Goal: Task Accomplishment & Management: Manage account settings

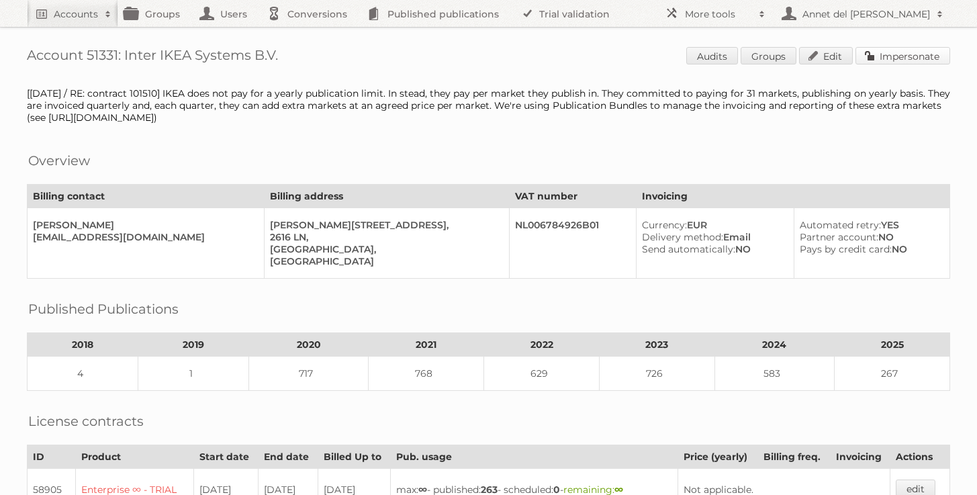
click at [899, 56] on link "Impersonate" at bounding box center [903, 55] width 95 height 17
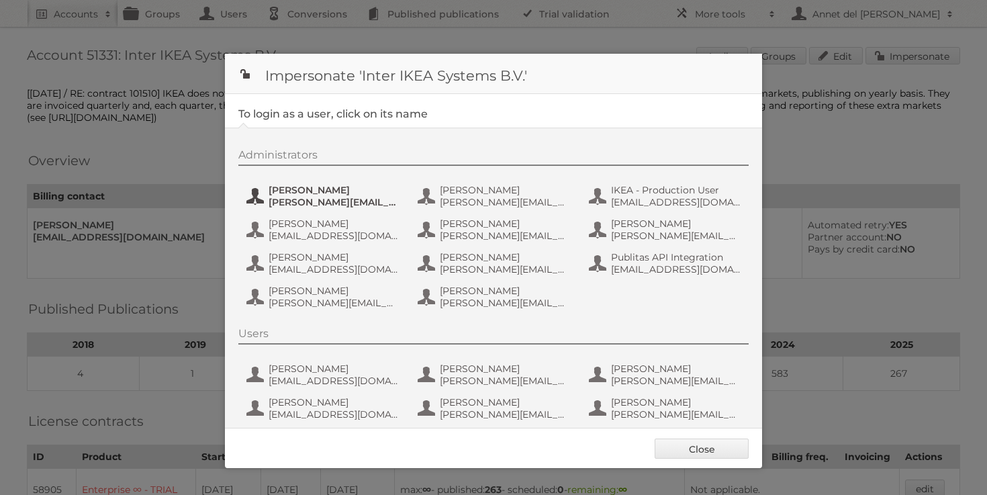
click at [295, 203] on span "andreas.olofsson@inter.ikea.com" at bounding box center [334, 202] width 130 height 12
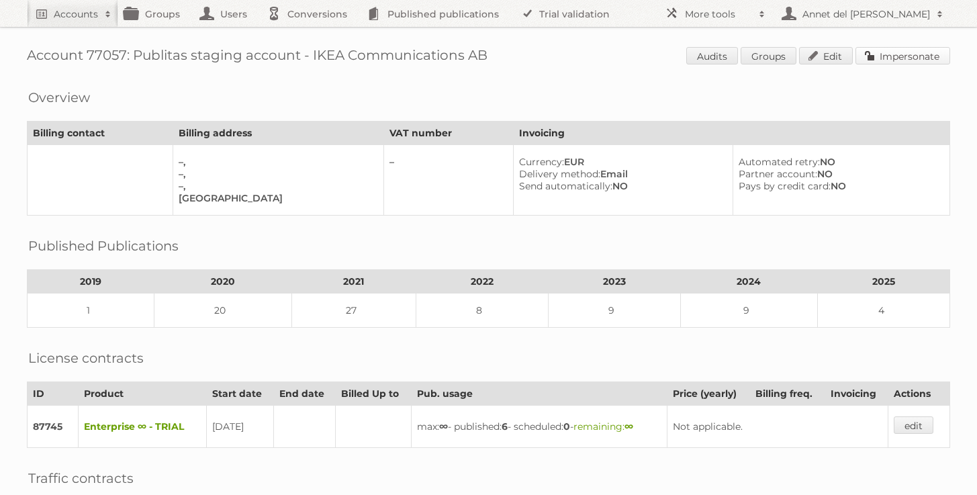
click at [899, 55] on link "Impersonate" at bounding box center [903, 55] width 95 height 17
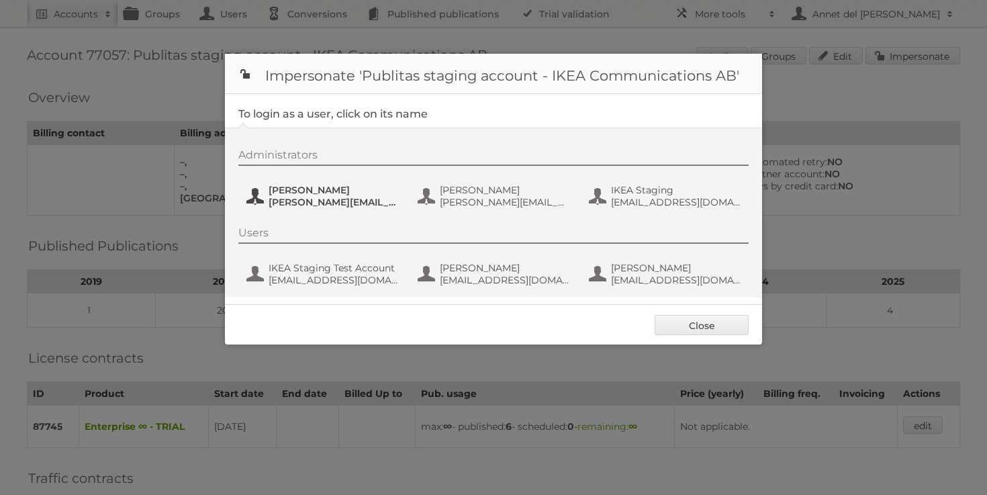
click at [337, 189] on span "Andreas Olofsson" at bounding box center [334, 190] width 130 height 12
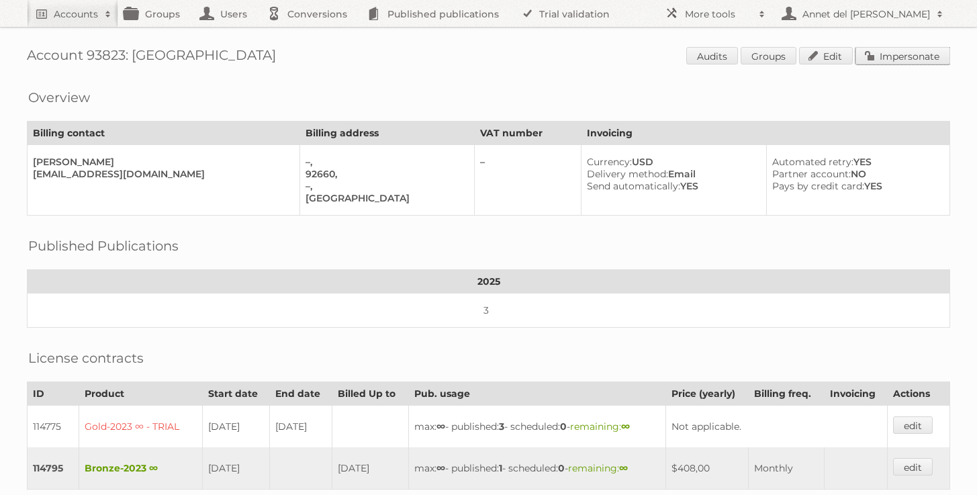
click at [891, 56] on link "Impersonate" at bounding box center [903, 55] width 95 height 17
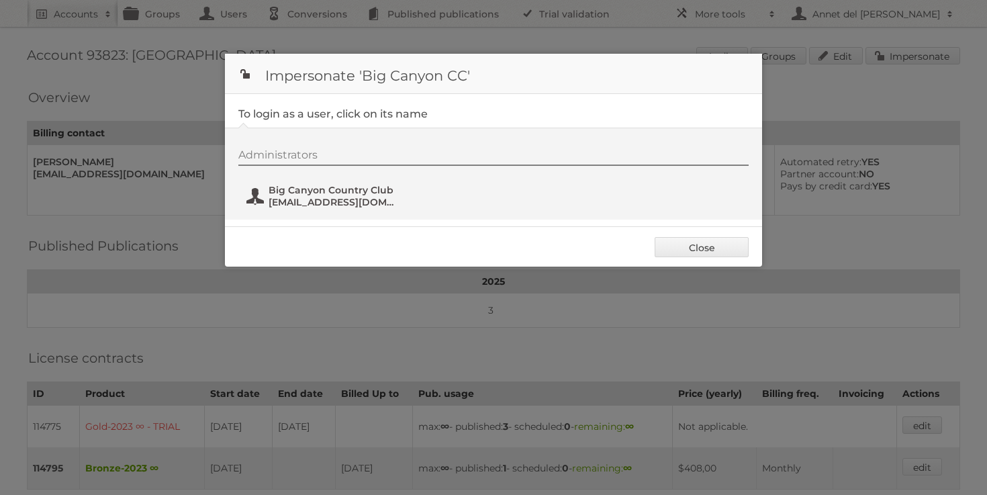
click at [363, 193] on span "Big Canyon Country Club" at bounding box center [334, 190] width 130 height 12
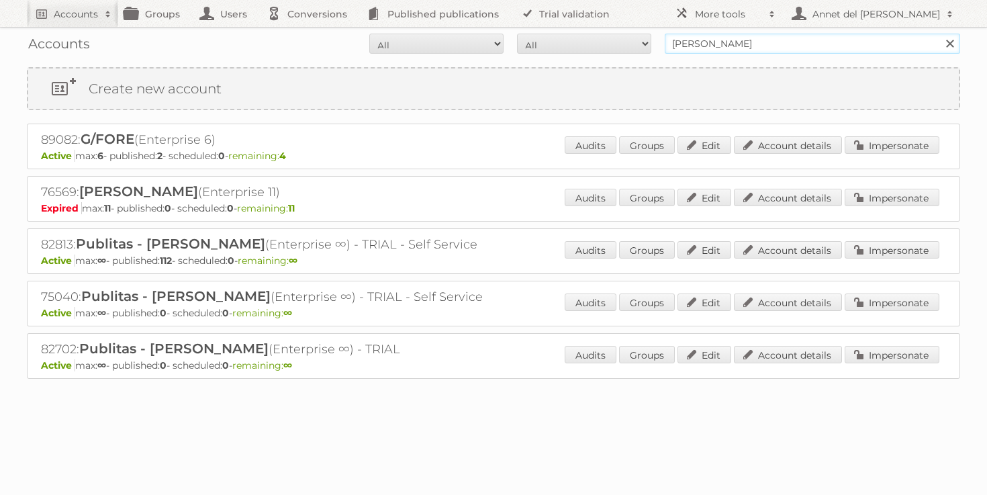
click at [758, 39] on input "Peter Millar" at bounding box center [813, 44] width 296 height 20
paste input "klaudia.lewandowska@woolworth.pl"
type input "klaudia.lewandowska@woolworth.pl"
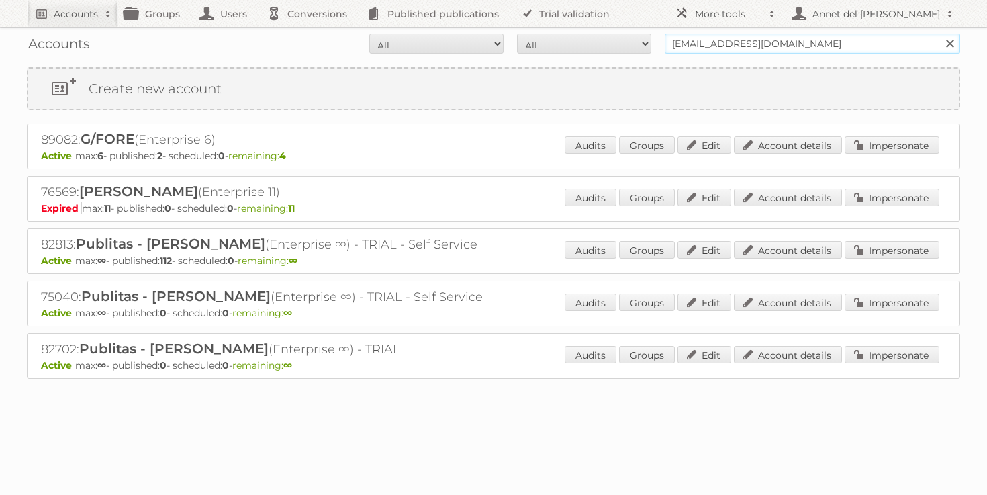
click at [940, 34] on input "Search" at bounding box center [950, 44] width 20 height 20
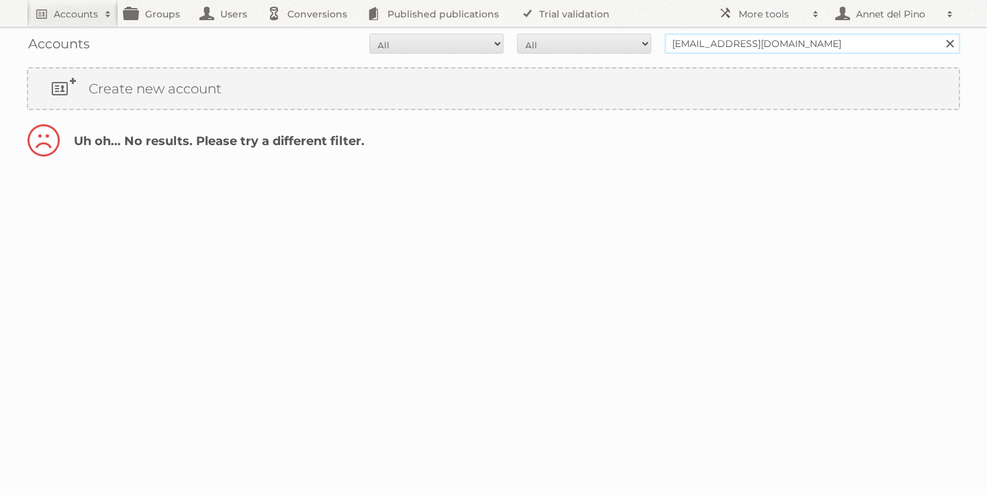
drag, startPoint x: 774, startPoint y: 43, endPoint x: 539, endPoint y: 40, distance: 235.1
click at [539, 40] on form "All Active Expired Pending All Paid Trials Self service [EMAIL_ADDRESS][DOMAIN_…" at bounding box center [494, 44] width 934 height 20
click at [752, 44] on input "@[DOMAIN_NAME]" at bounding box center [813, 44] width 296 height 20
type input "@woolworth.pl"
click at [940, 34] on input "Search" at bounding box center [950, 44] width 20 height 20
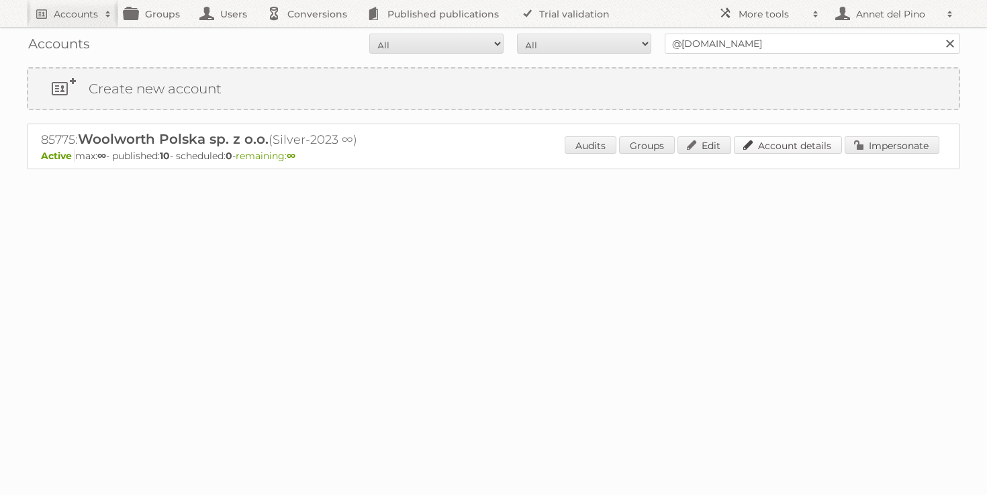
click at [786, 137] on link "Account details" at bounding box center [788, 144] width 108 height 17
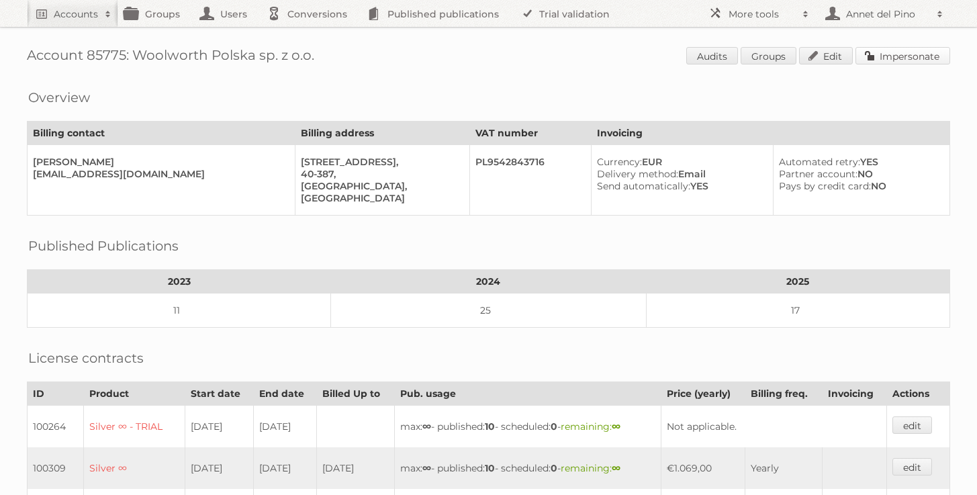
click at [896, 52] on link "Impersonate" at bounding box center [903, 55] width 95 height 17
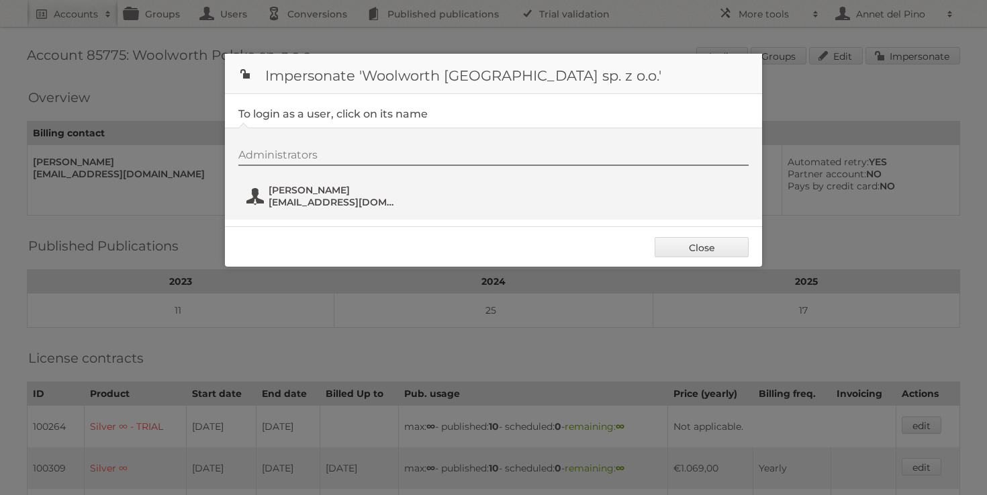
click at [320, 208] on button "Sophie Sobura marketing@woolworth.de" at bounding box center [324, 196] width 158 height 27
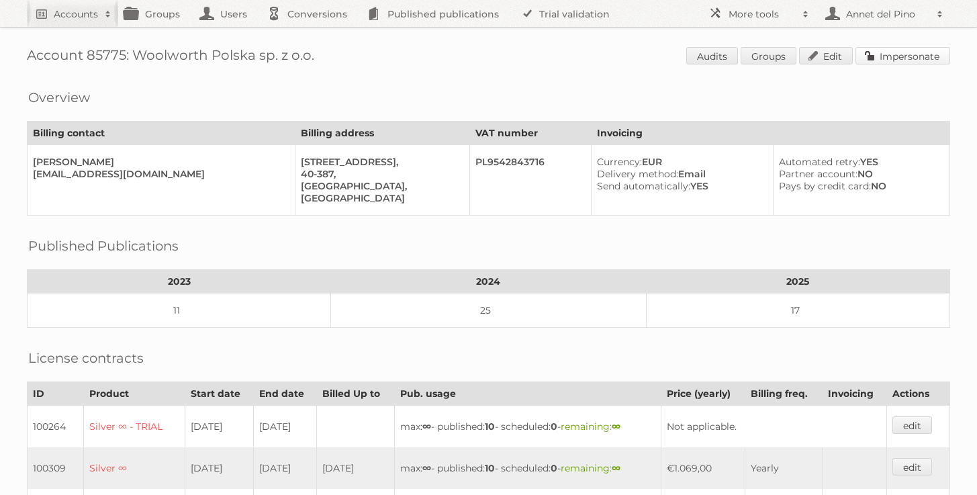
click at [897, 54] on link "Impersonate" at bounding box center [903, 55] width 95 height 17
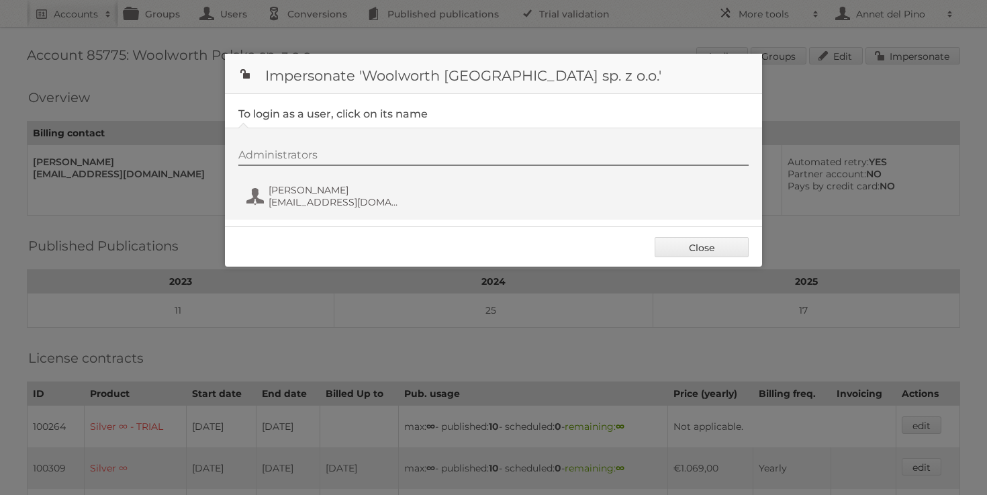
click at [208, 64] on div at bounding box center [493, 247] width 987 height 495
click at [117, 89] on div at bounding box center [493, 247] width 987 height 495
click at [170, 77] on div at bounding box center [493, 247] width 987 height 495
click at [727, 241] on link "Close" at bounding box center [702, 247] width 94 height 20
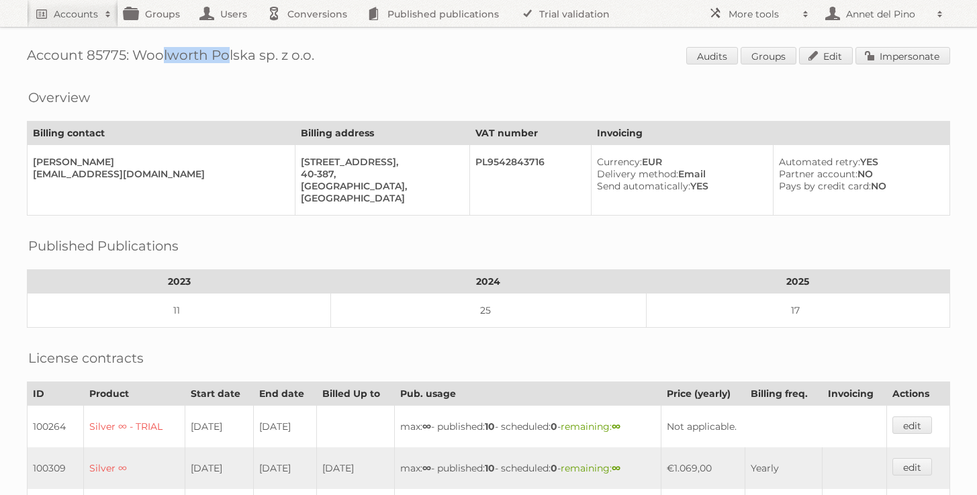
drag, startPoint x: 208, startPoint y: 57, endPoint x: 136, endPoint y: 56, distance: 71.9
click at [136, 56] on h1 "Account 85775: Woolworth Polska sp. z o.o. Audits Groups Edit Impersonate" at bounding box center [488, 57] width 923 height 20
copy h1 "Woolworth"
click at [73, 18] on h2 "Accounts" at bounding box center [76, 13] width 44 height 13
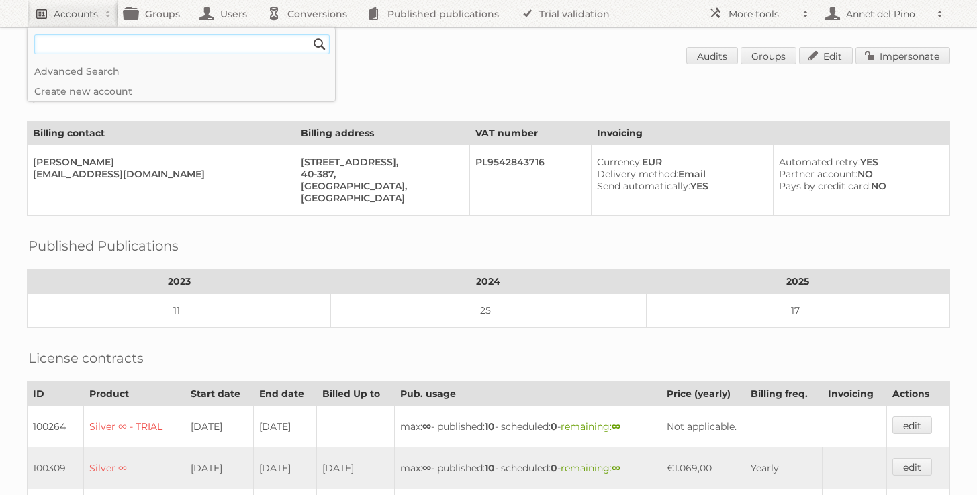
paste input"] "Woolworth"
type input"] "Woolworth"
click at [310, 34] on input "Search" at bounding box center [320, 44] width 20 height 20
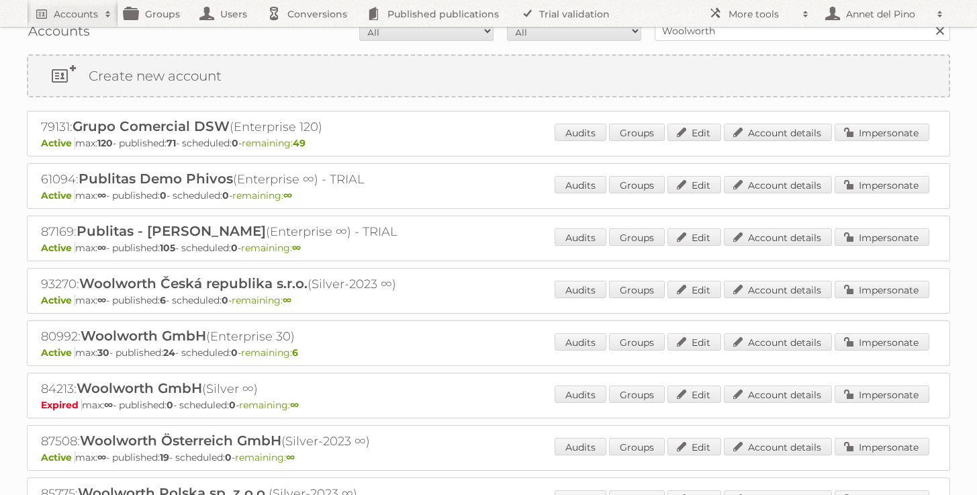
scroll to position [14, 0]
click at [809, 338] on link "Account details" at bounding box center [778, 340] width 108 height 17
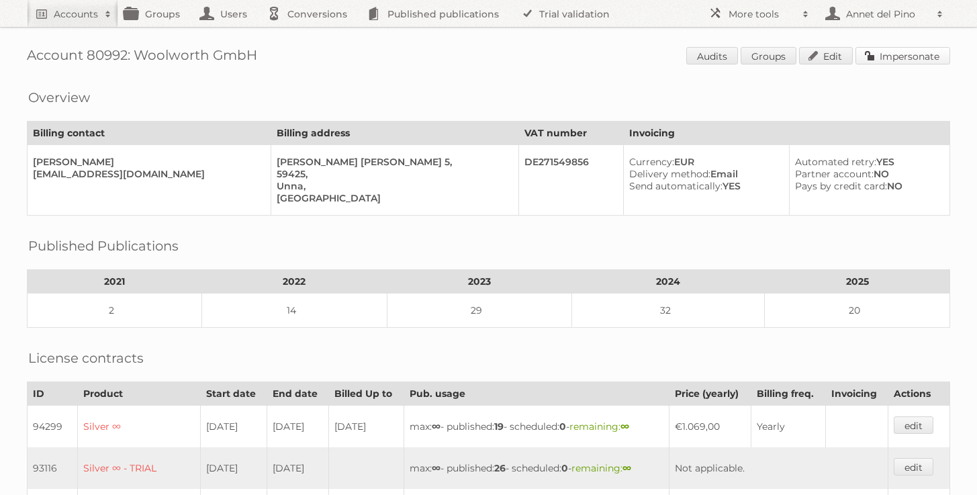
click at [933, 52] on link "Impersonate" at bounding box center [903, 55] width 95 height 17
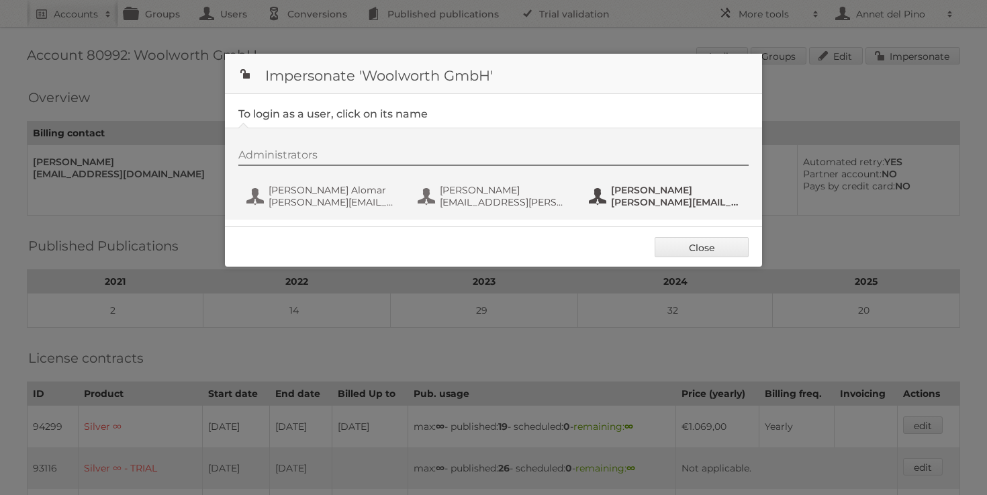
click at [662, 203] on span "sophie.sobura@woolworth.de" at bounding box center [676, 202] width 130 height 12
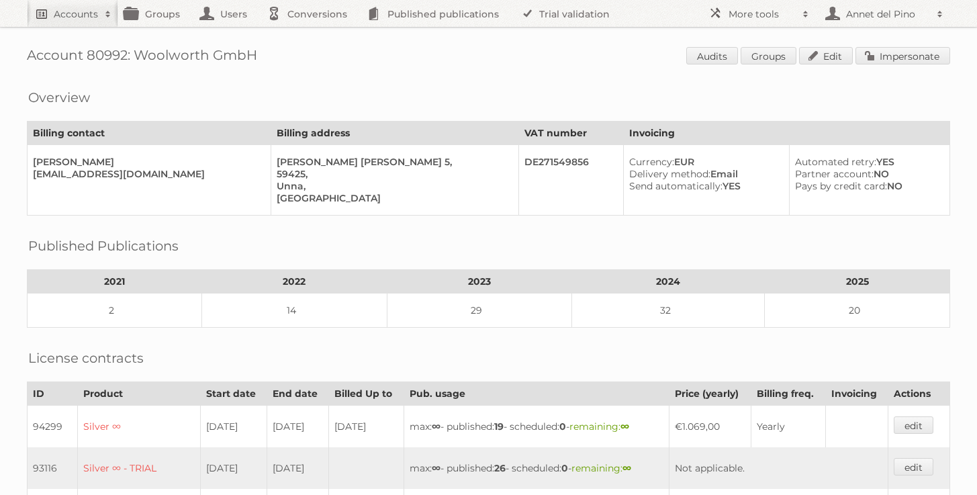
click at [90, 15] on h2 "Accounts" at bounding box center [76, 13] width 44 height 13
paste input"] "[EMAIL_ADDRESS][DOMAIN_NAME]"
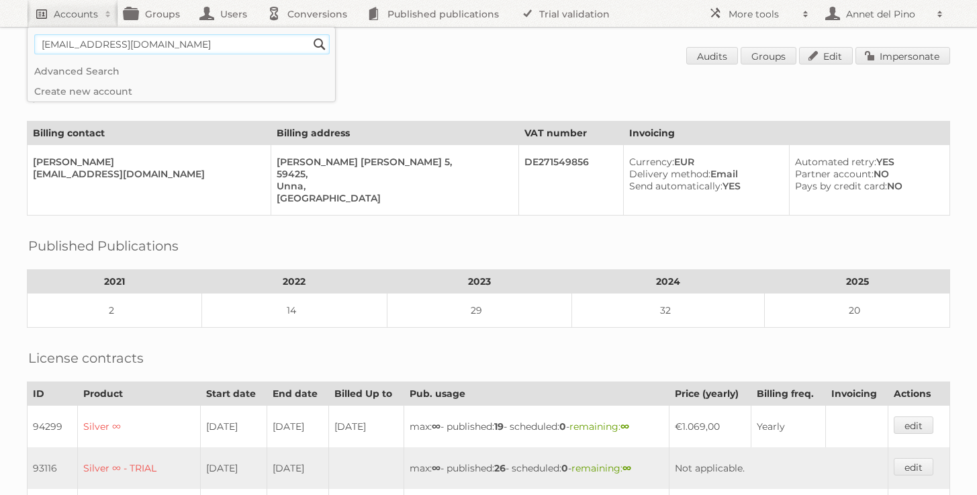
type input"] "[EMAIL_ADDRESS][DOMAIN_NAME]"
click at [310, 34] on input "Search" at bounding box center [320, 44] width 20 height 20
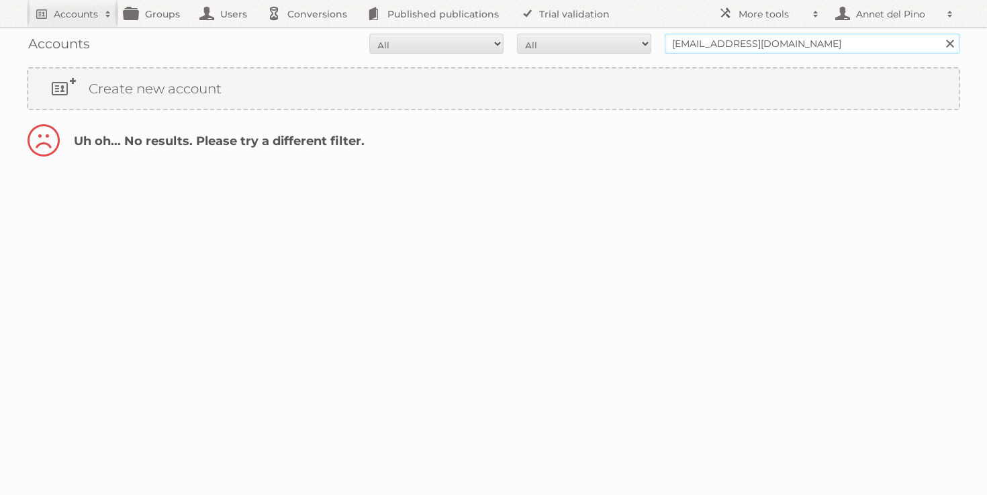
drag, startPoint x: 707, startPoint y: 46, endPoint x: 605, endPoint y: 45, distance: 101.4
click at [605, 46] on form "All Active Expired Pending All Paid Trials Self service [EMAIL_ADDRESS][DOMAIN_…" at bounding box center [494, 44] width 934 height 20
type input "@[DOMAIN_NAME]"
click at [940, 34] on input "Search" at bounding box center [950, 44] width 20 height 20
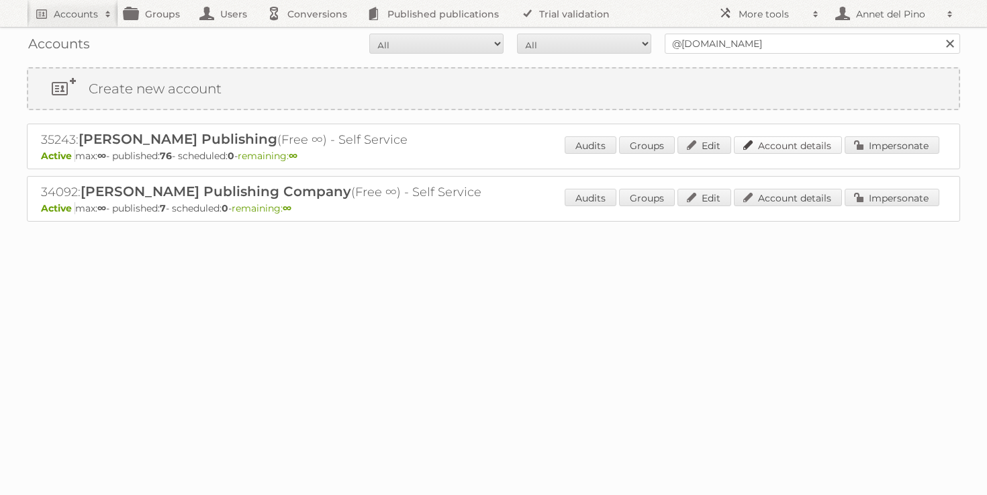
click at [764, 147] on link "Account details" at bounding box center [788, 144] width 108 height 17
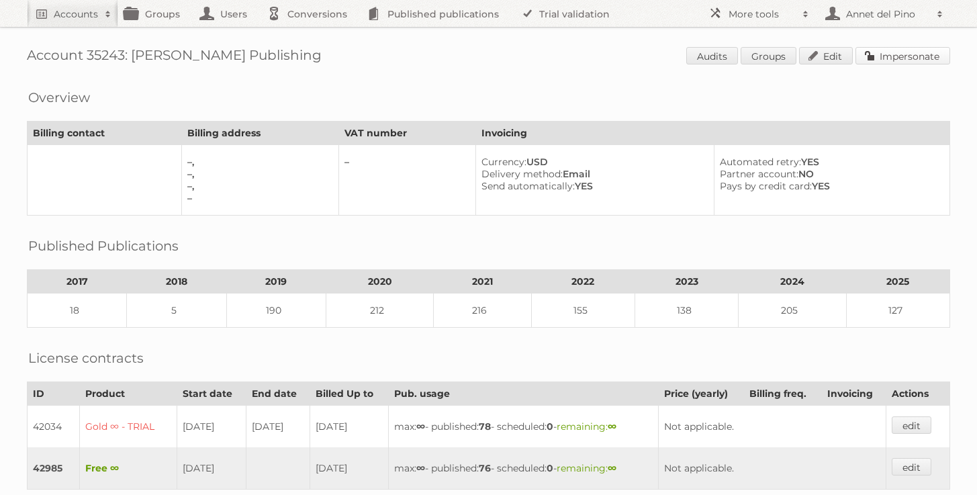
click at [884, 60] on link "Impersonate" at bounding box center [903, 55] width 95 height 17
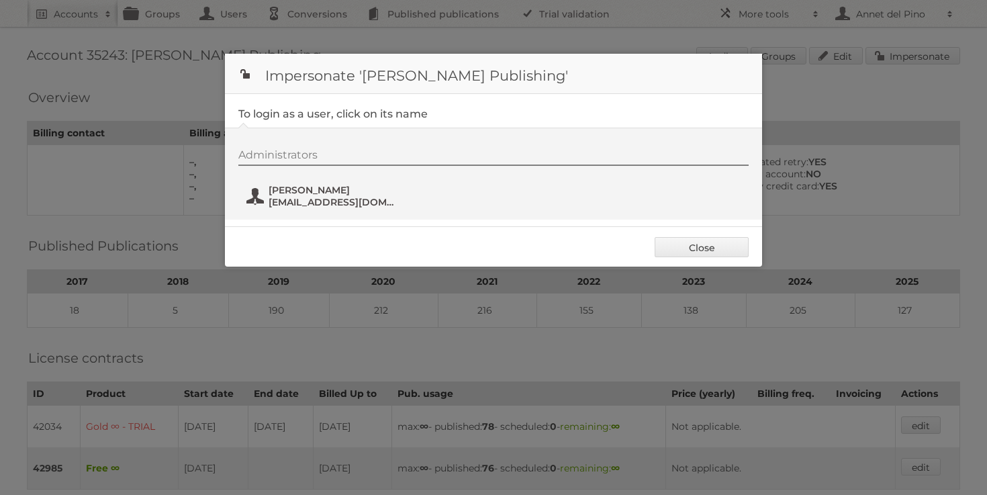
click at [376, 193] on span "[PERSON_NAME]" at bounding box center [334, 190] width 130 height 12
